Goal: Find contact information: Find contact information

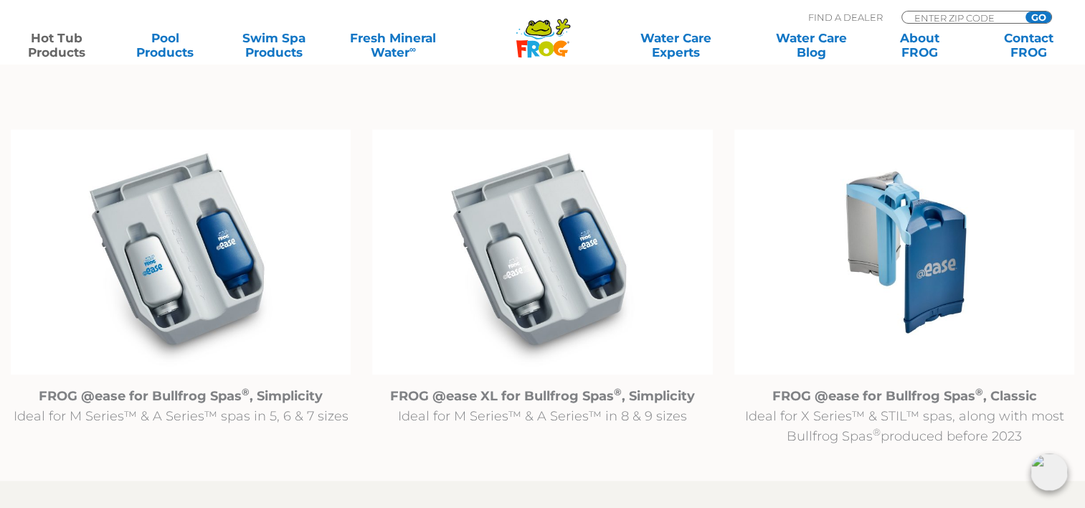
scroll to position [1443, 0]
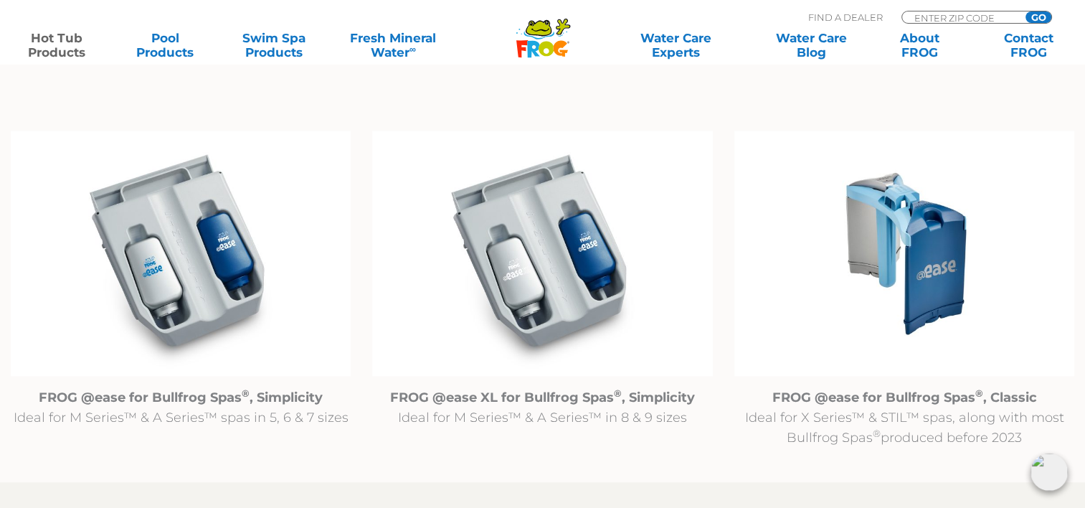
click at [195, 306] on img at bounding box center [181, 252] width 340 height 245
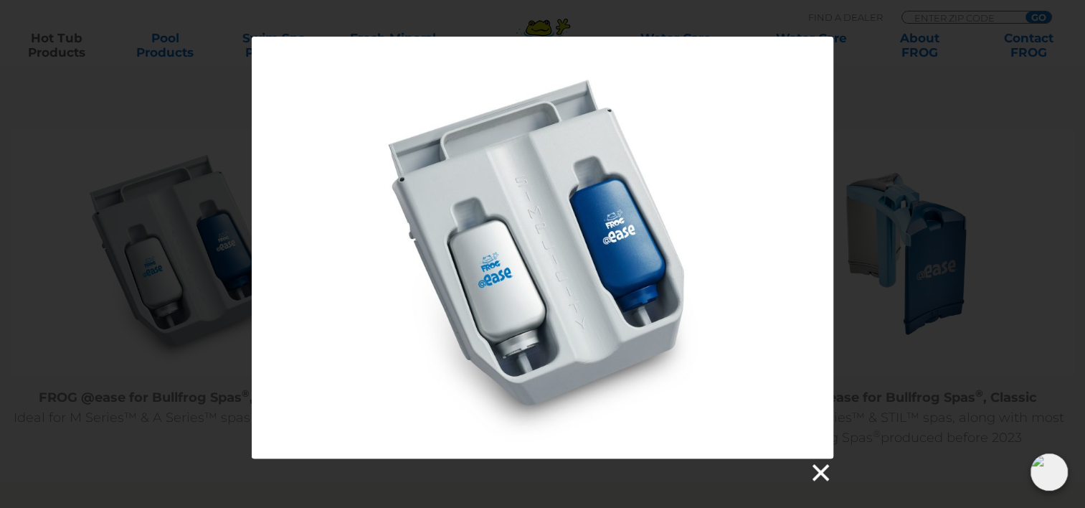
click at [822, 466] on link at bounding box center [820, 473] width 22 height 22
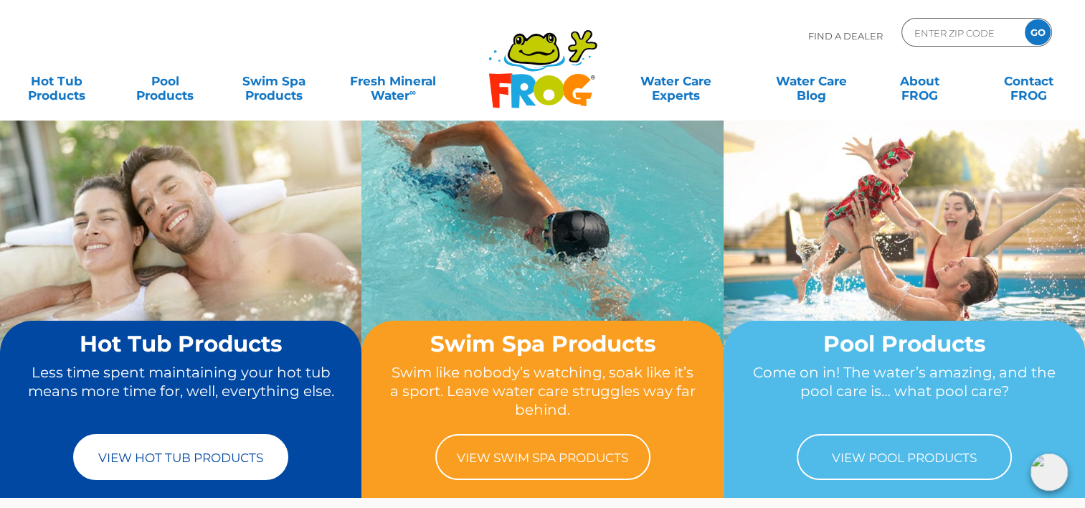
click at [221, 456] on link "View Hot Tub Products" at bounding box center [180, 457] width 215 height 46
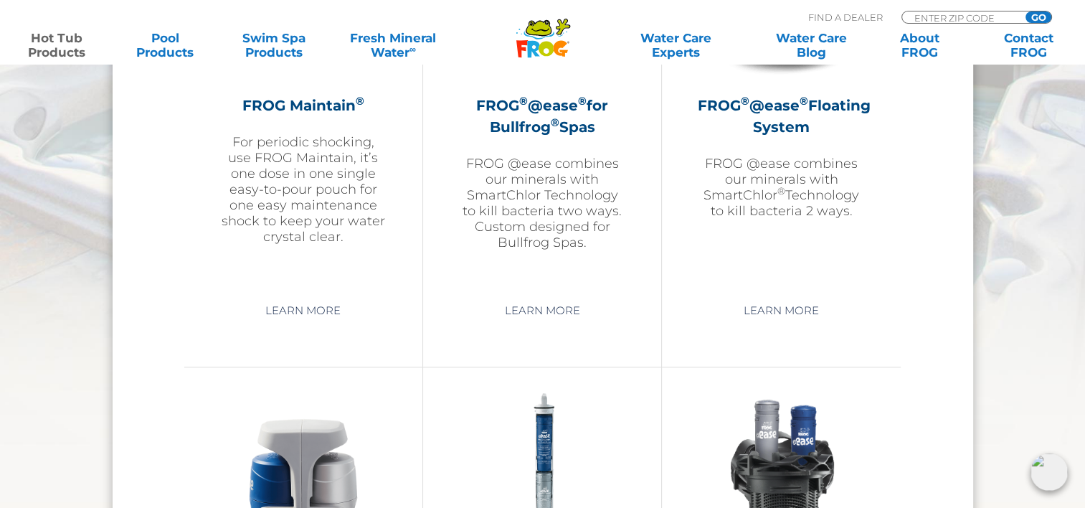
scroll to position [1682, 0]
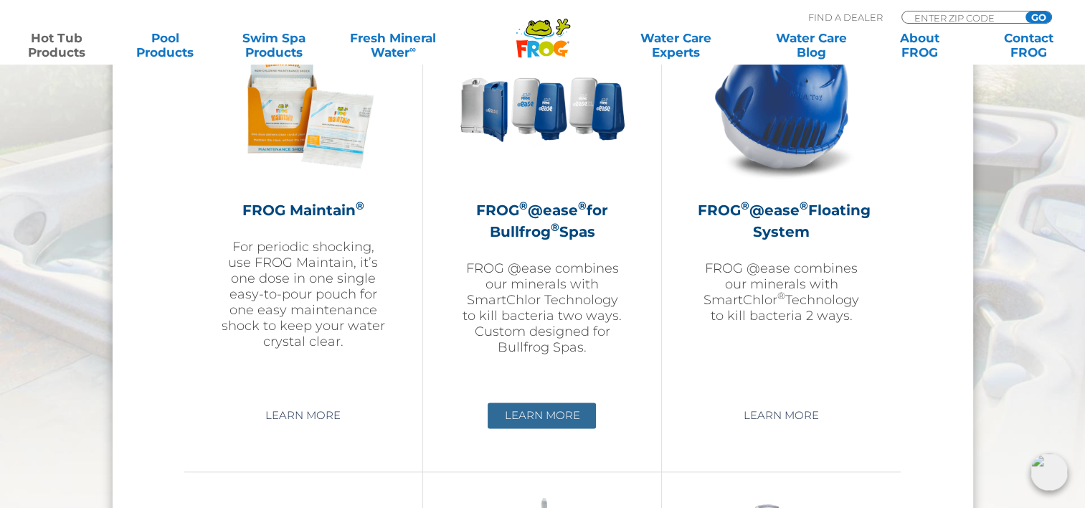
click at [548, 419] on link "Learn More" at bounding box center [542, 415] width 108 height 26
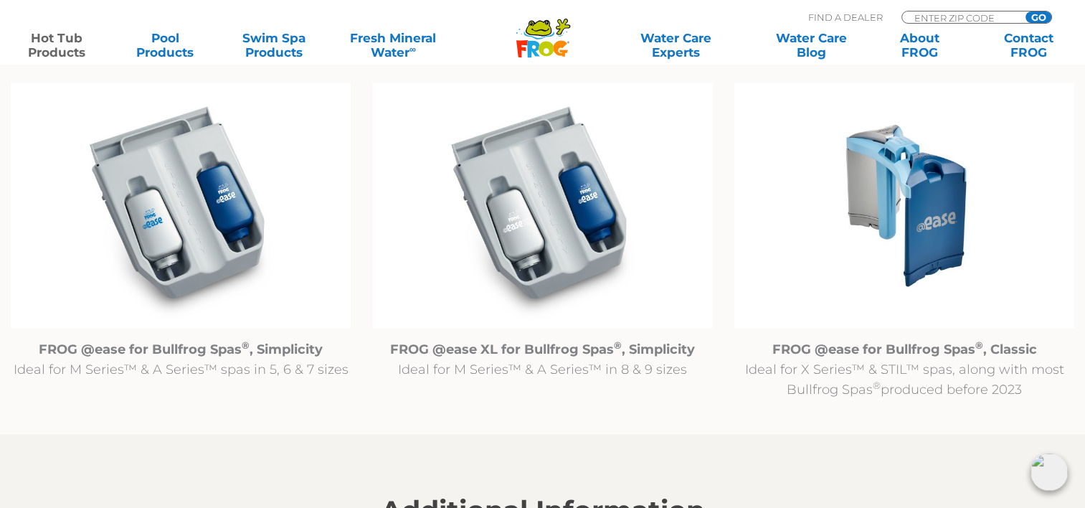
scroll to position [1047, 0]
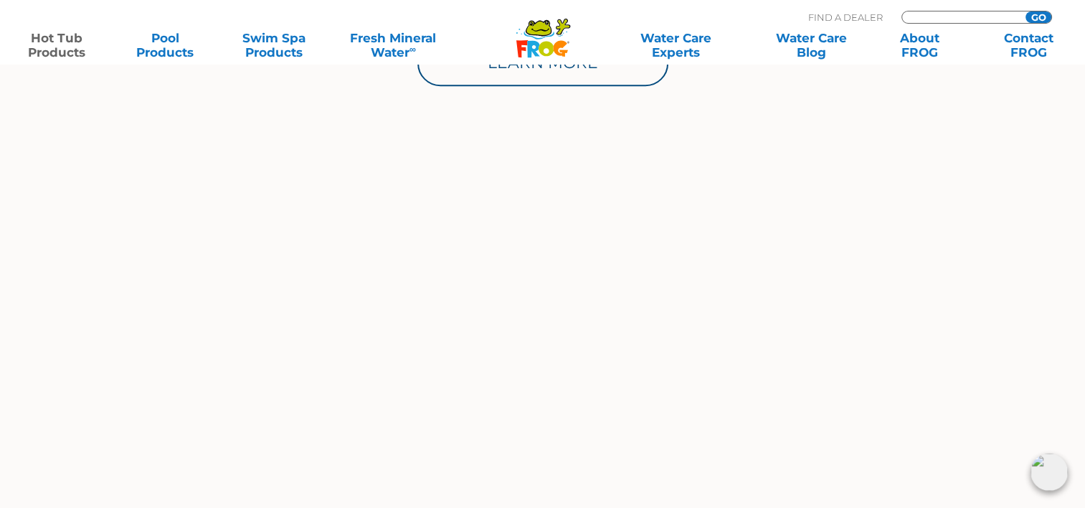
click at [1001, 16] on input "Zip Code Form" at bounding box center [961, 17] width 97 height 12
type input "43137"
click at [1025, 11] on input "GO" at bounding box center [1038, 16] width 26 height 11
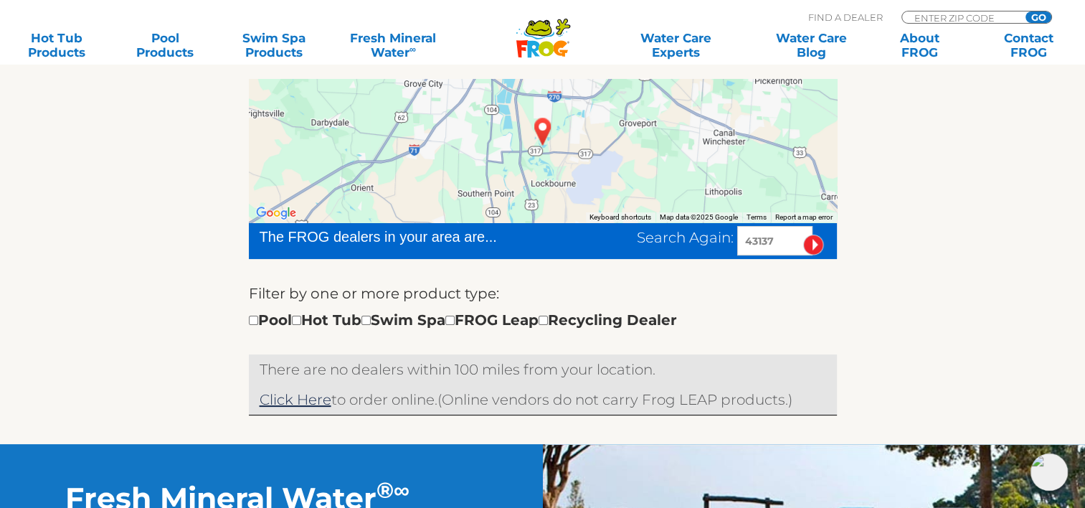
scroll to position [306, 0]
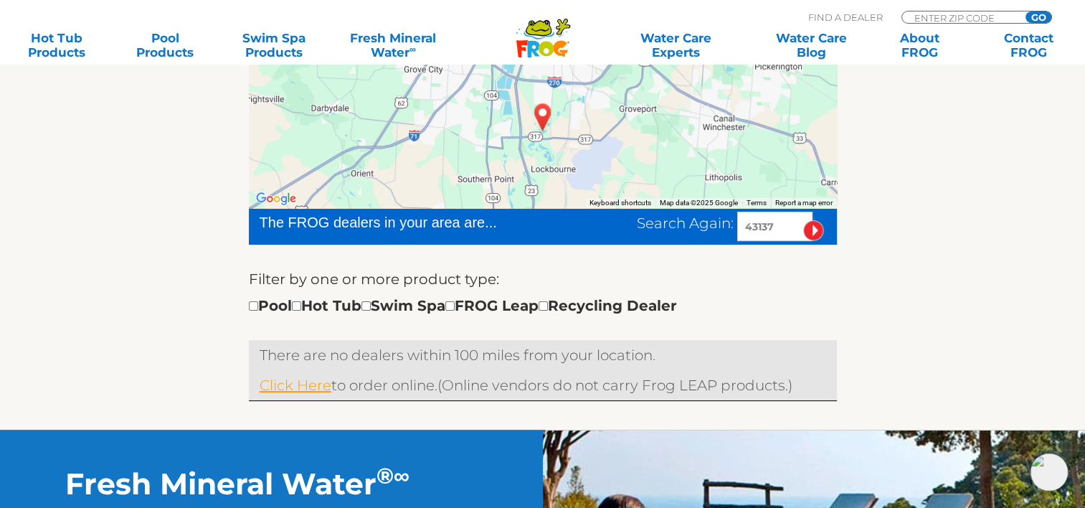
click at [314, 382] on link "Click Here" at bounding box center [296, 384] width 72 height 17
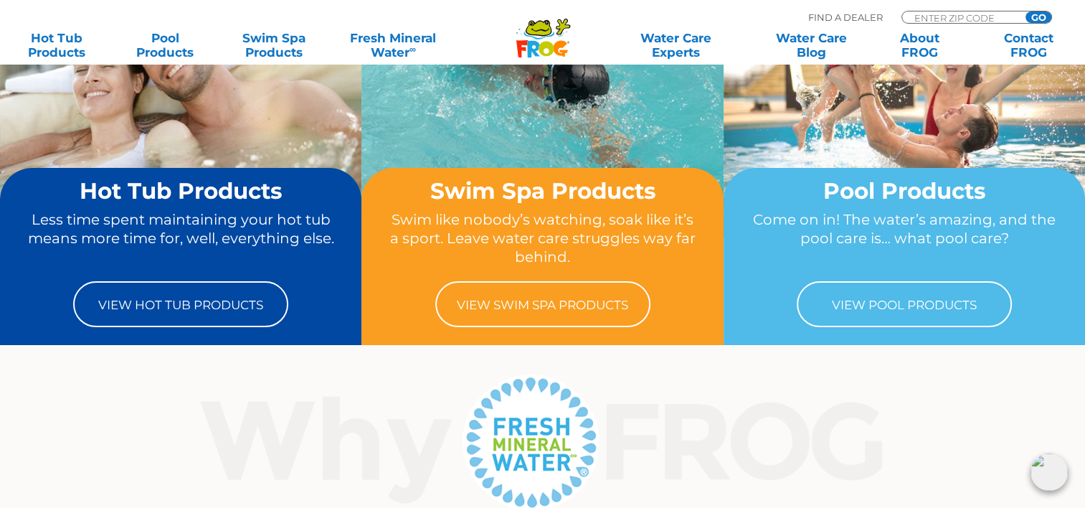
scroll to position [219, 0]
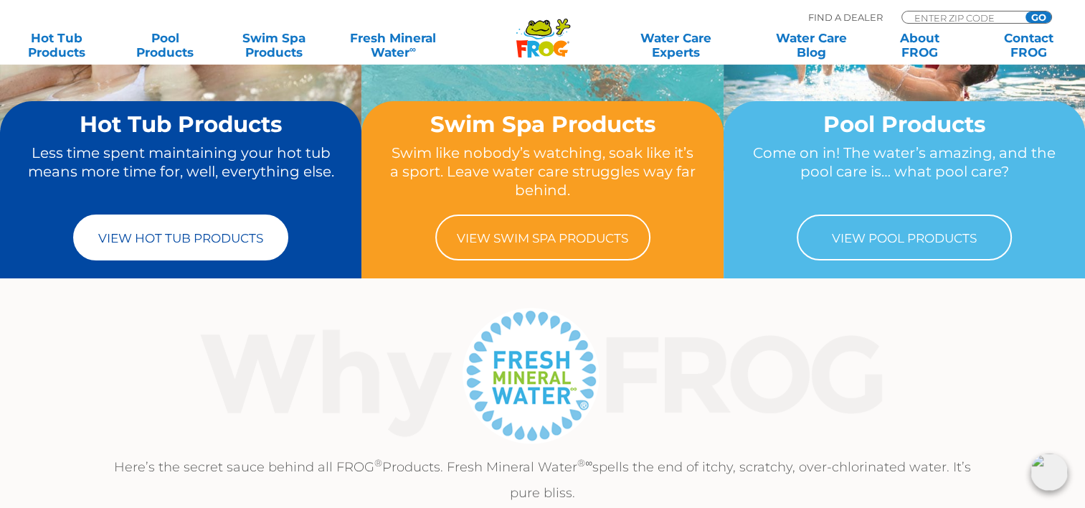
click at [158, 244] on link "View Hot Tub Products" at bounding box center [180, 237] width 215 height 46
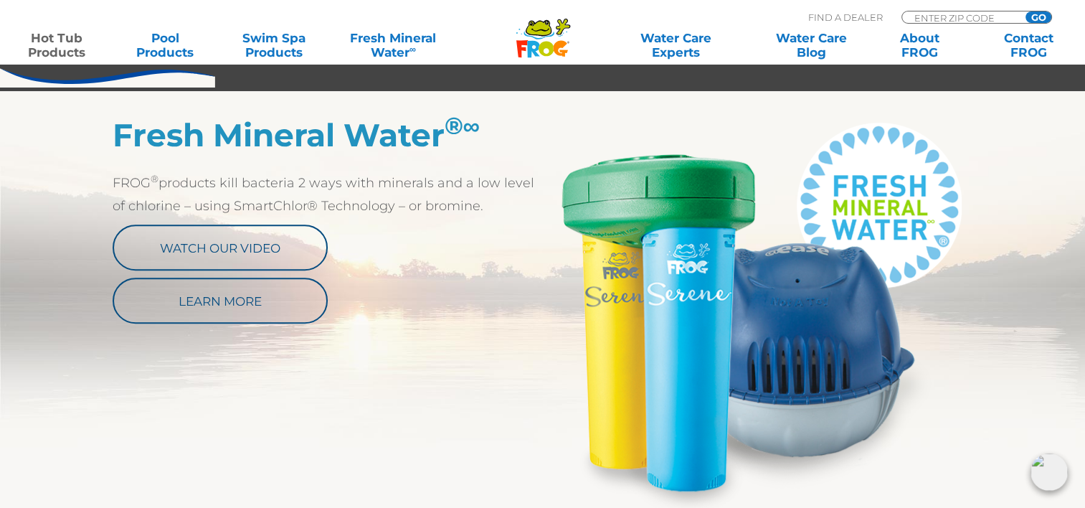
scroll to position [736, 0]
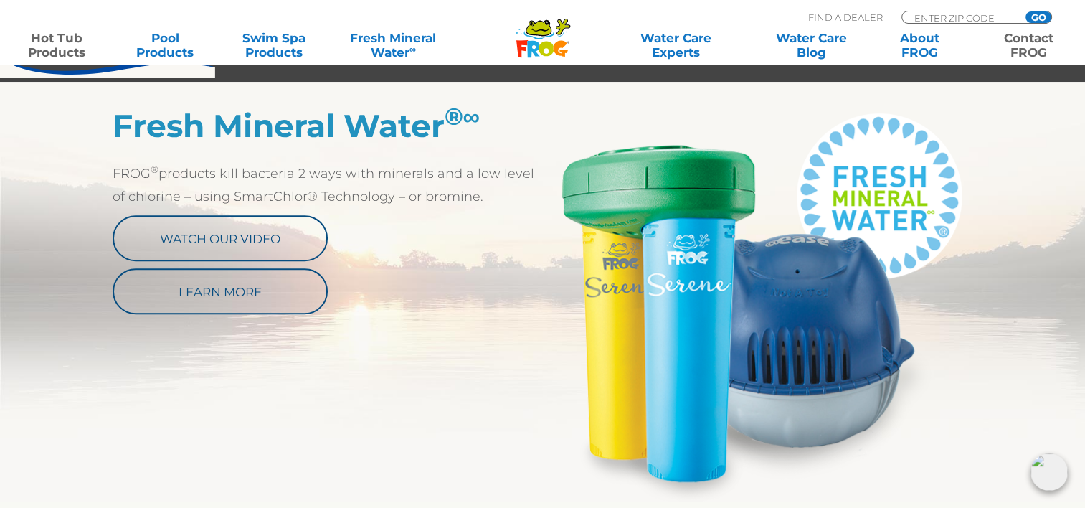
click at [1028, 45] on link "Contact FROG" at bounding box center [1028, 45] width 85 height 29
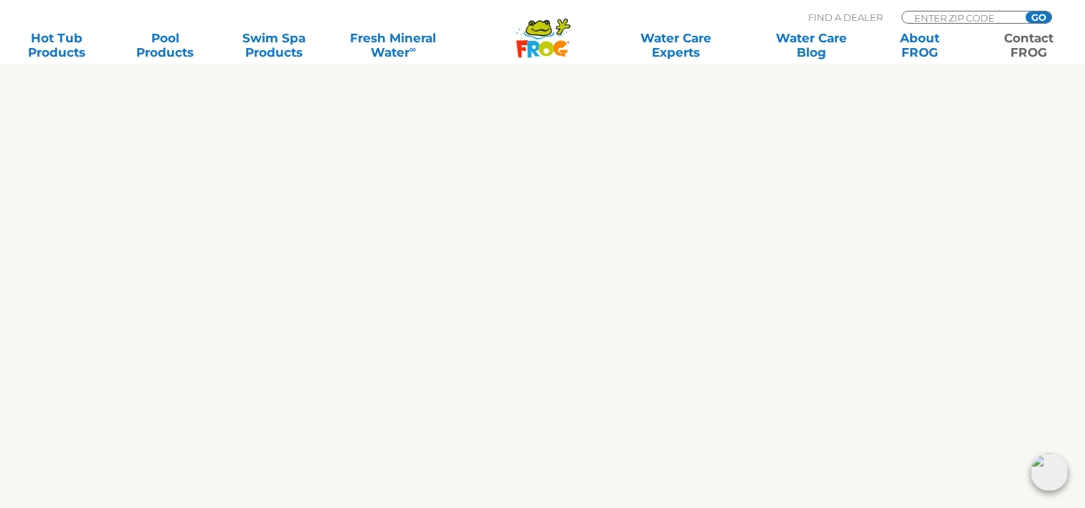
scroll to position [860, 0]
